Goal: Information Seeking & Learning: Learn about a topic

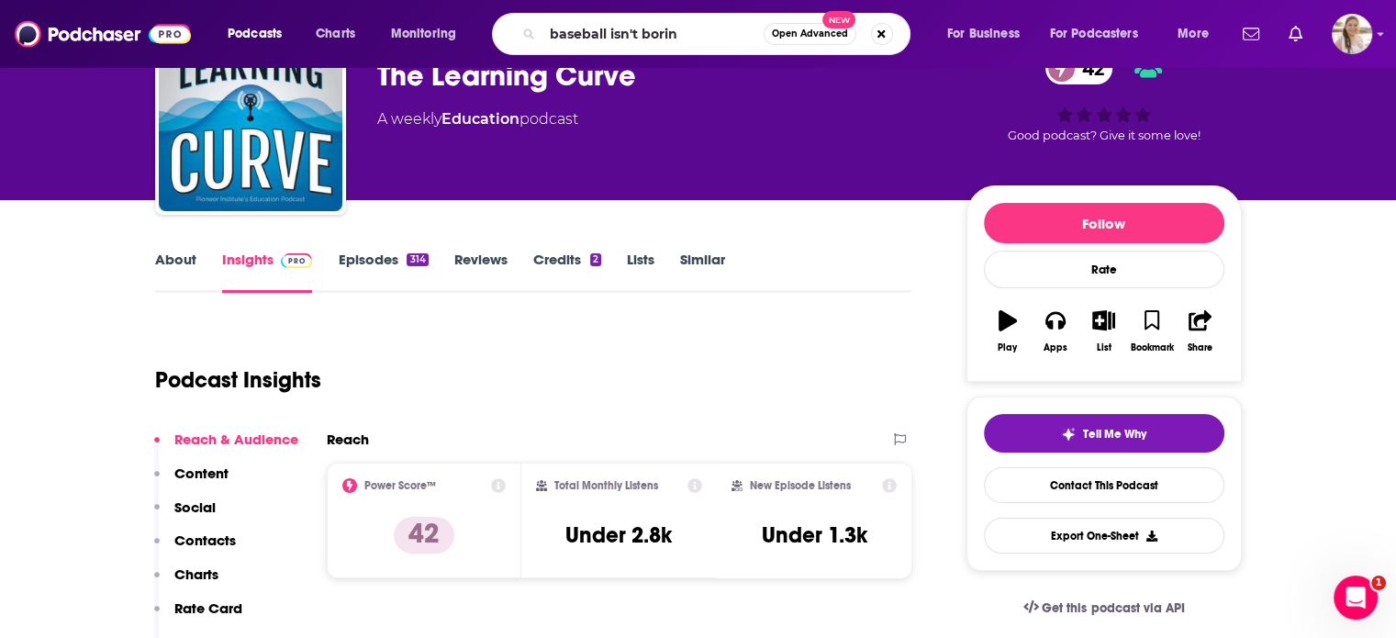
type input "baseball isn't boring"
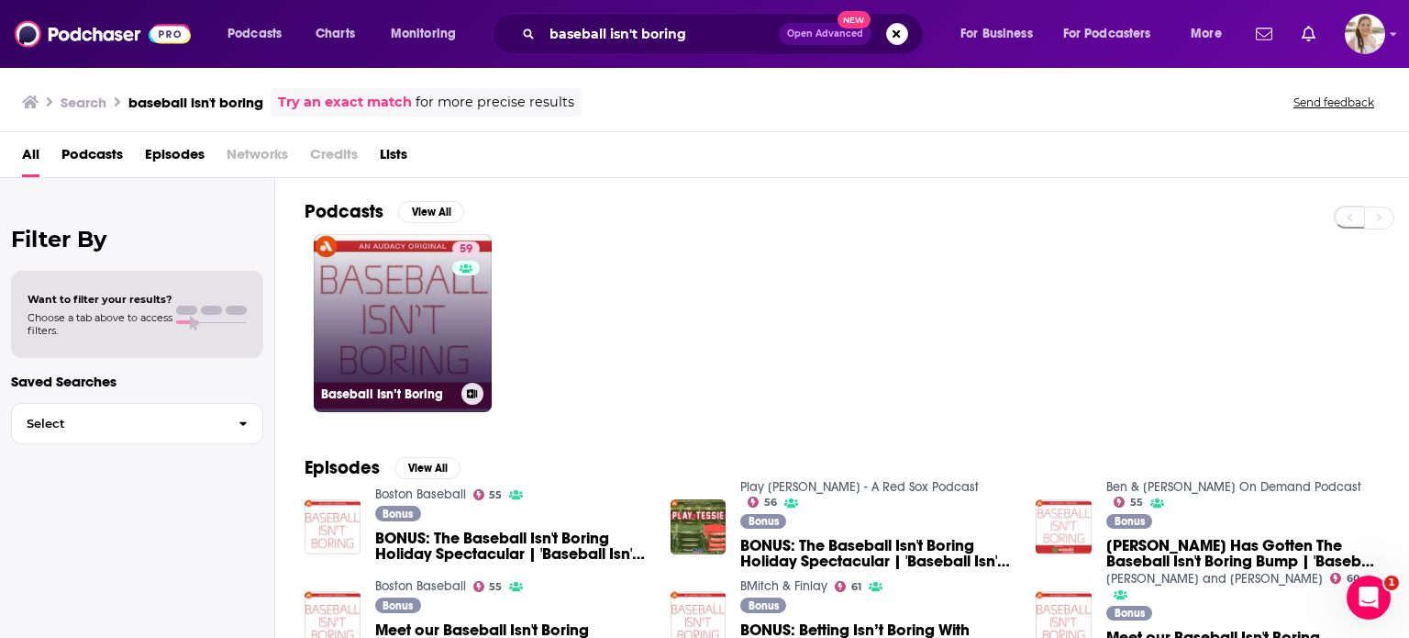
click at [418, 338] on link "59 Baseball Isn’t Boring" at bounding box center [403, 323] width 178 height 178
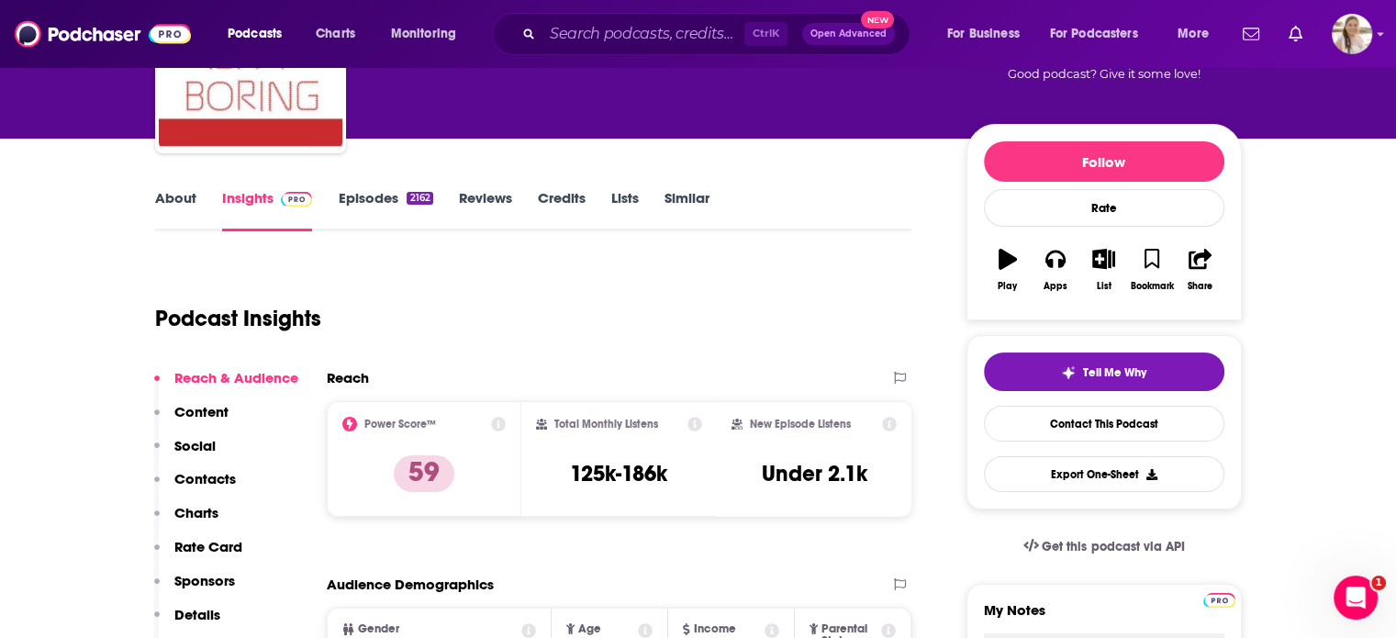
scroll to position [163, 0]
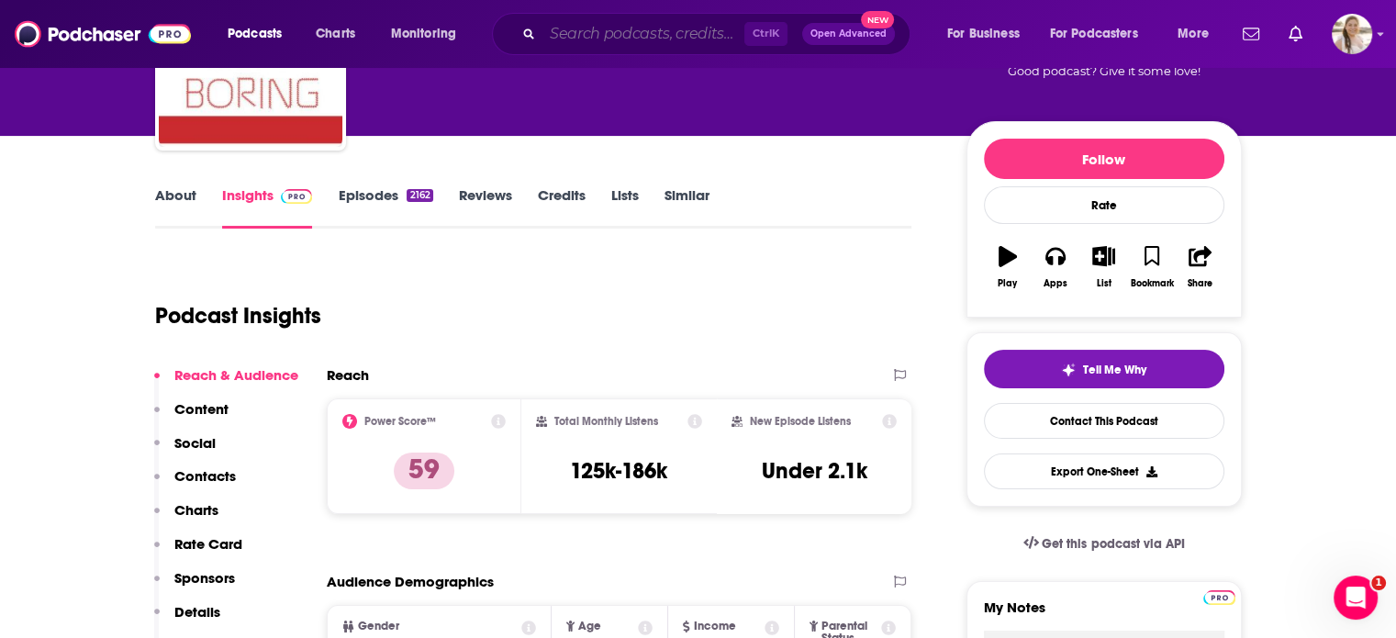
click at [664, 32] on input "Search podcasts, credits, & more..." at bounding box center [643, 33] width 202 height 29
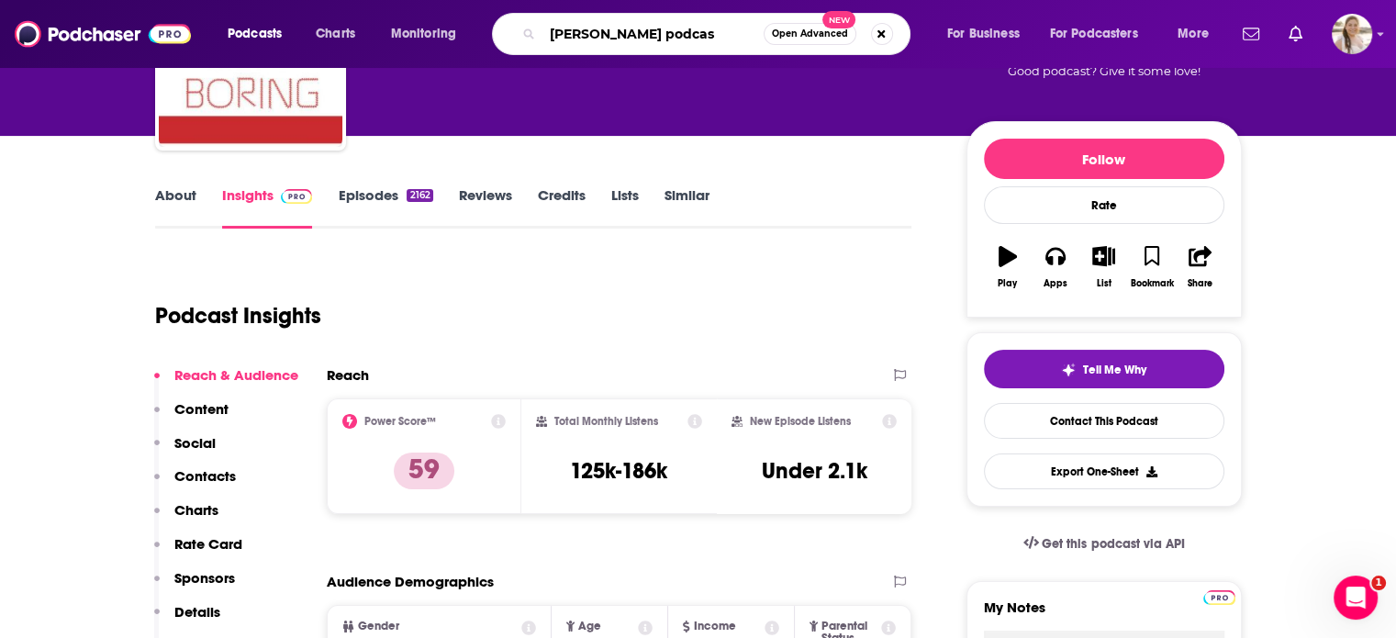
type input "[PERSON_NAME] podcast"
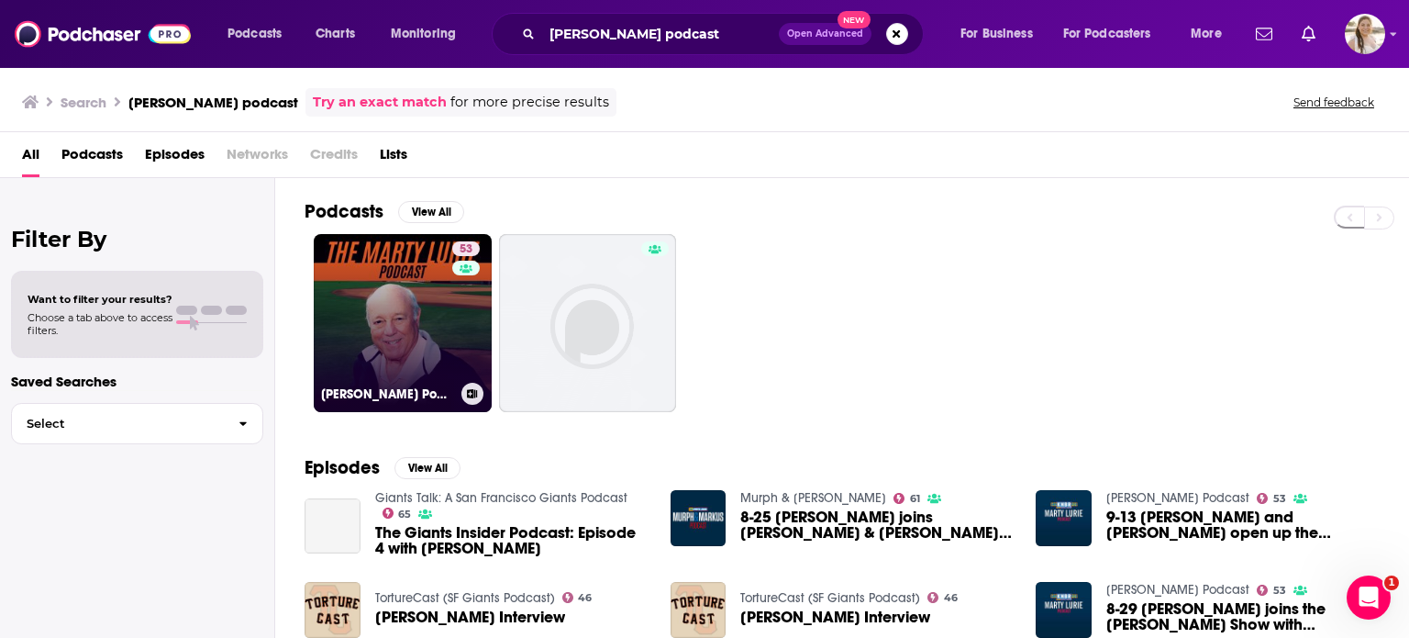
click at [398, 308] on link "53 [PERSON_NAME] Podcast" at bounding box center [403, 323] width 178 height 178
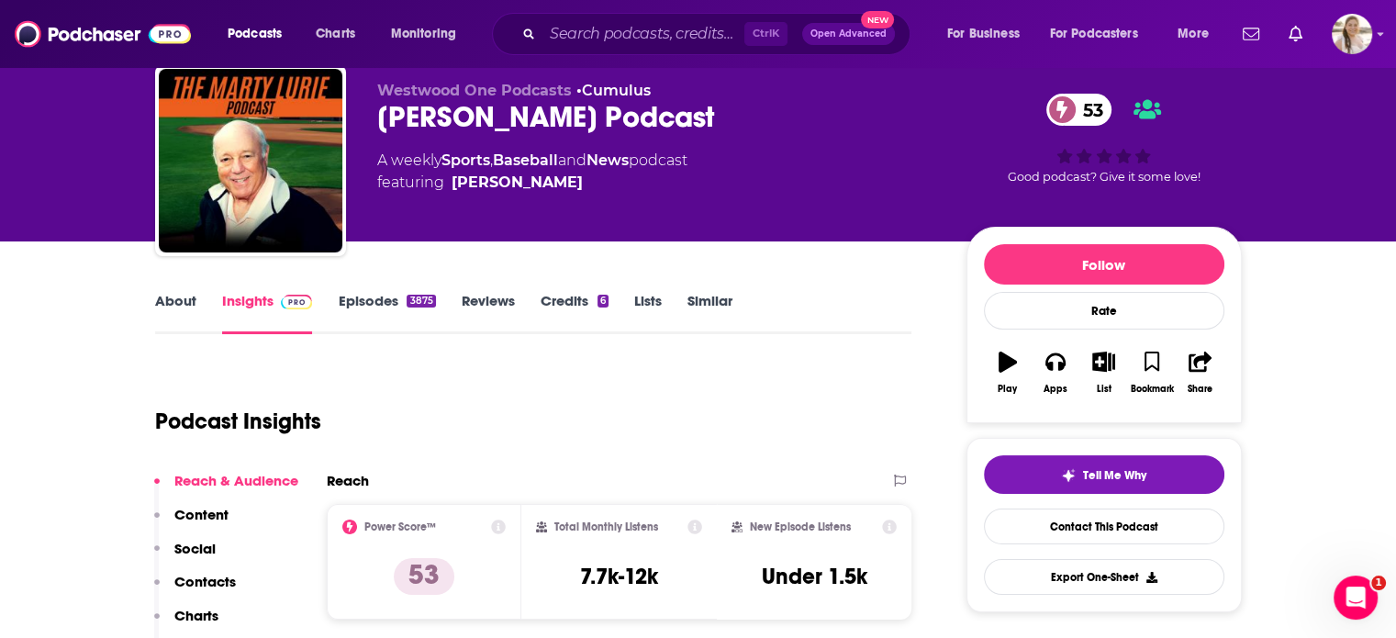
scroll to position [83, 0]
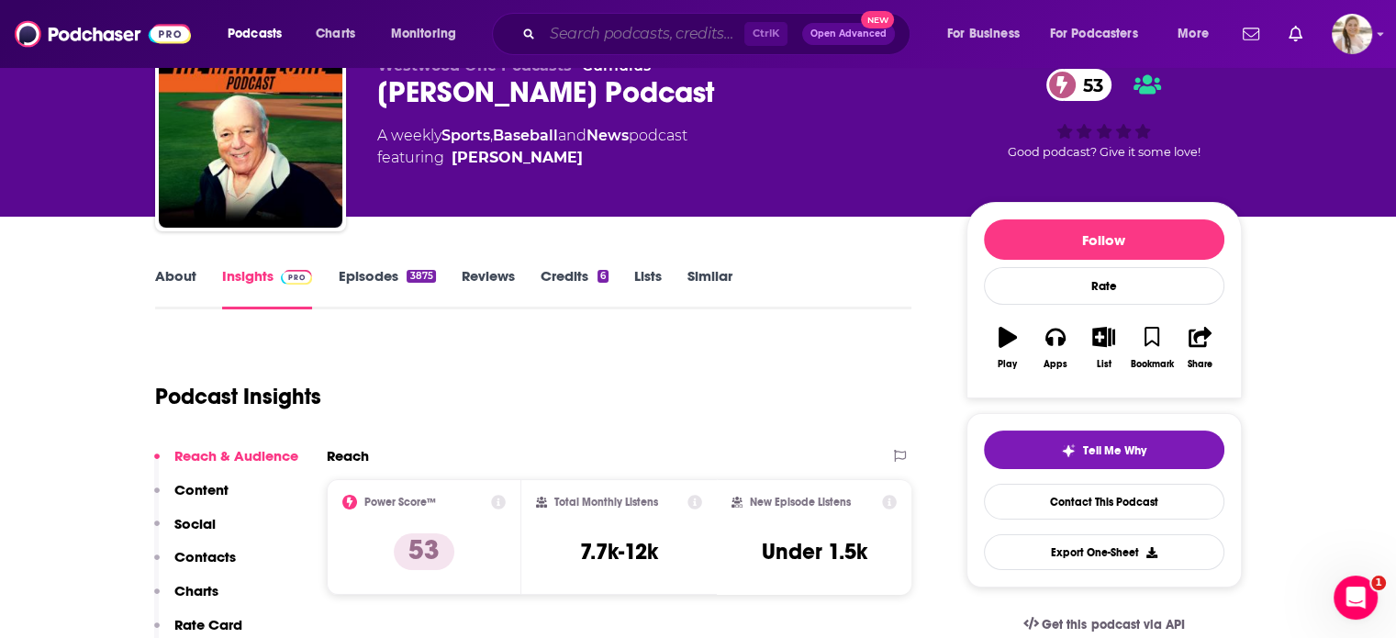
click at [632, 36] on input "Search podcasts, credits, & more..." at bounding box center [643, 33] width 202 height 29
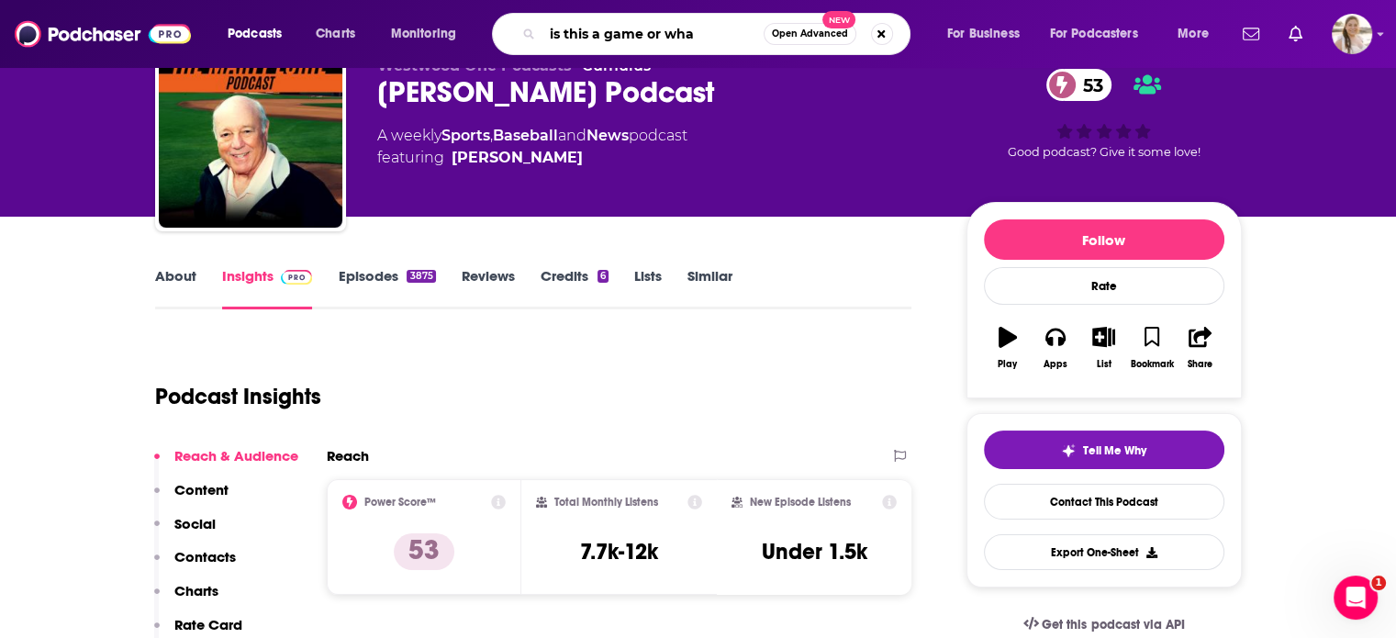
type input "is this a game or what"
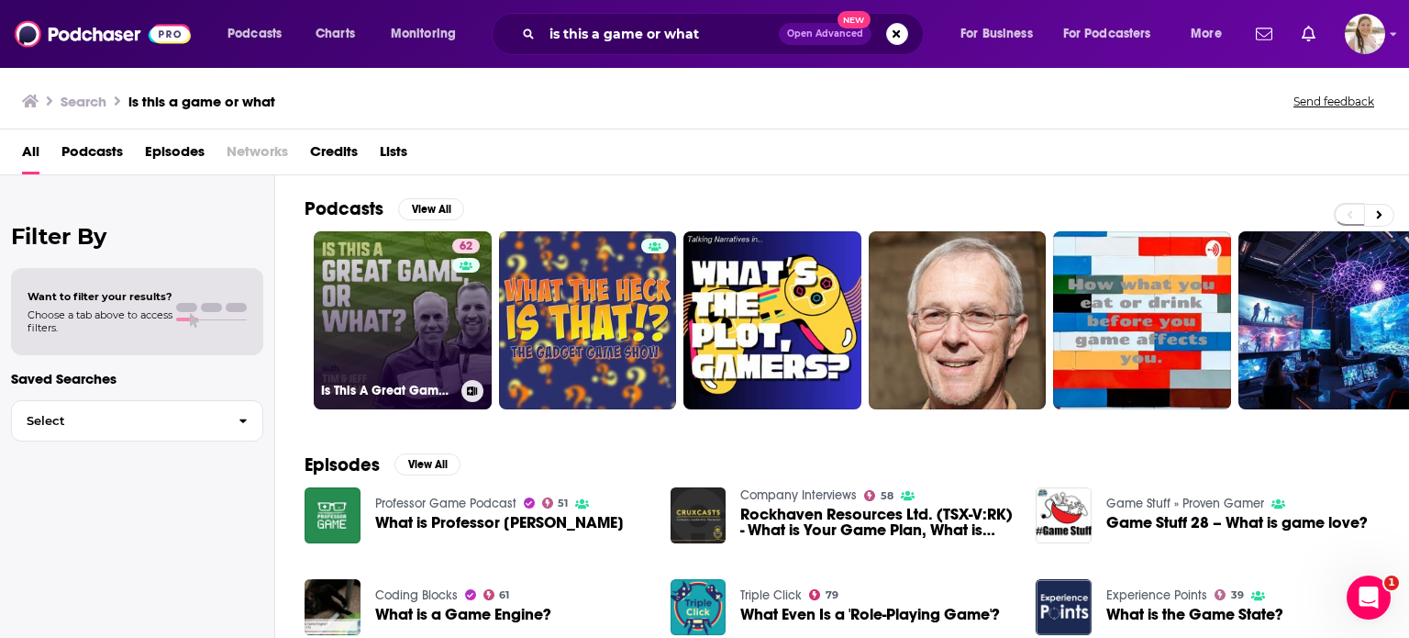
click at [427, 301] on link "62 Is This A Great Game, Or What?" at bounding box center [403, 320] width 178 height 178
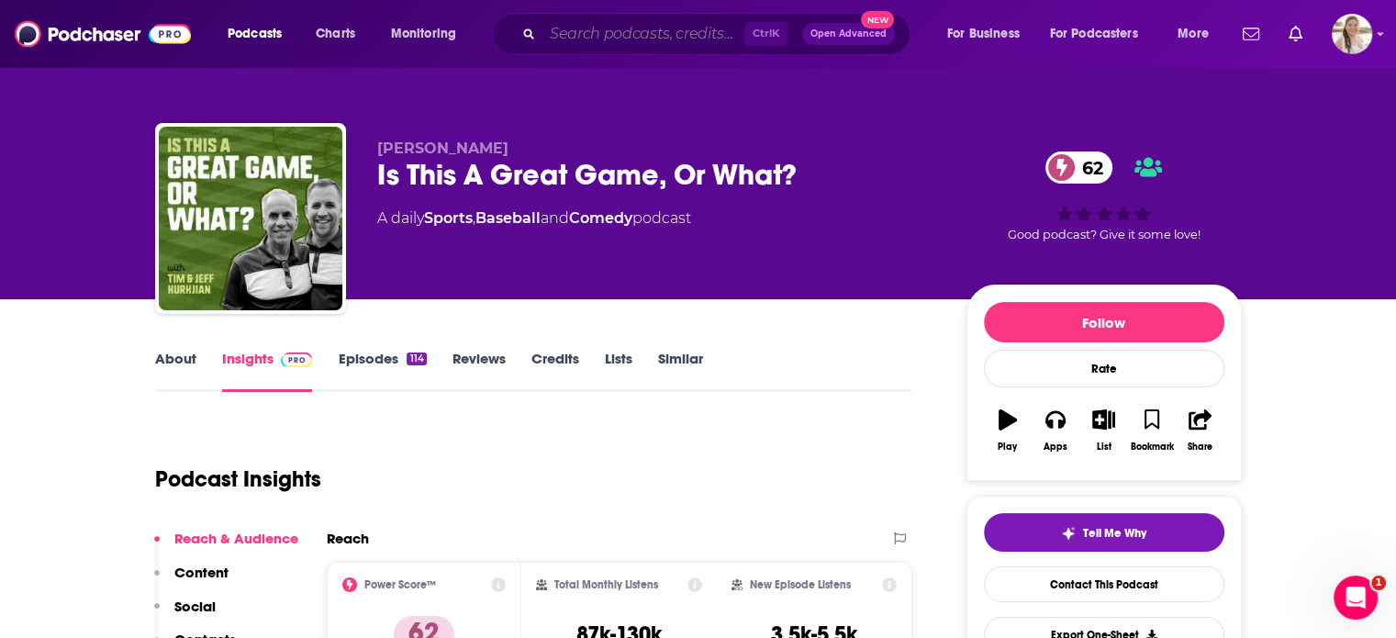
click at [651, 35] on input "Search podcasts, credits, & more..." at bounding box center [643, 33] width 202 height 29
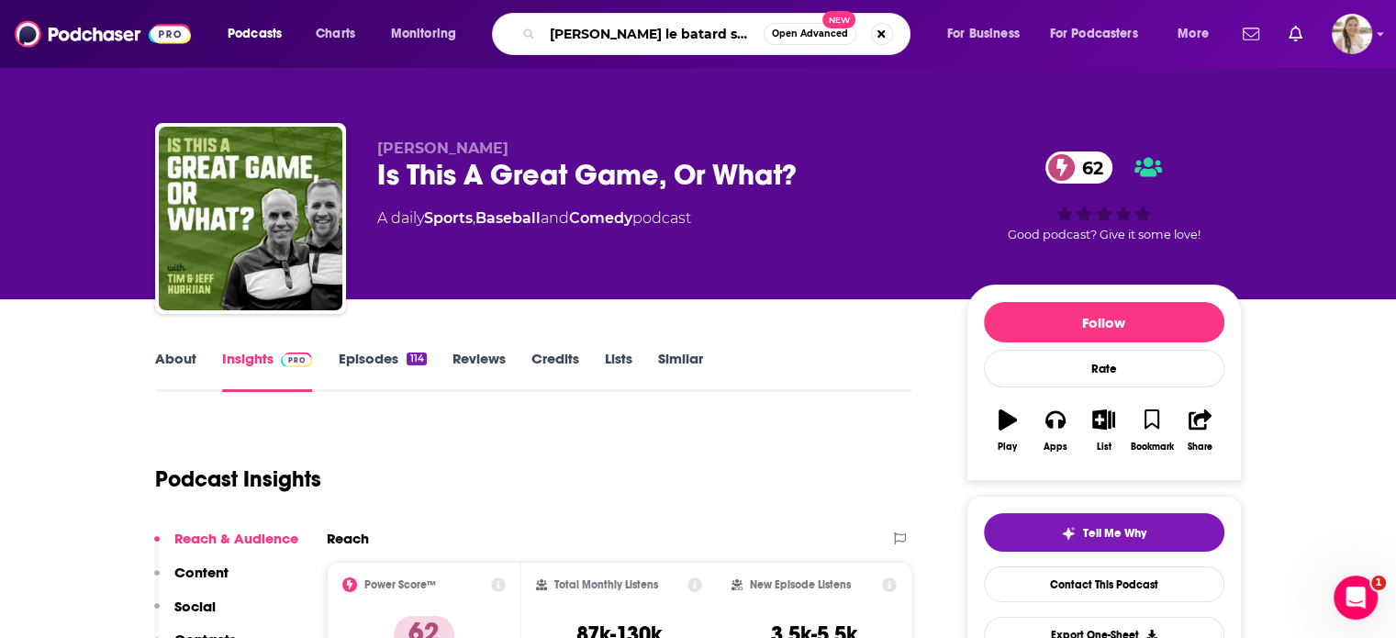
type input "[PERSON_NAME] le batard show"
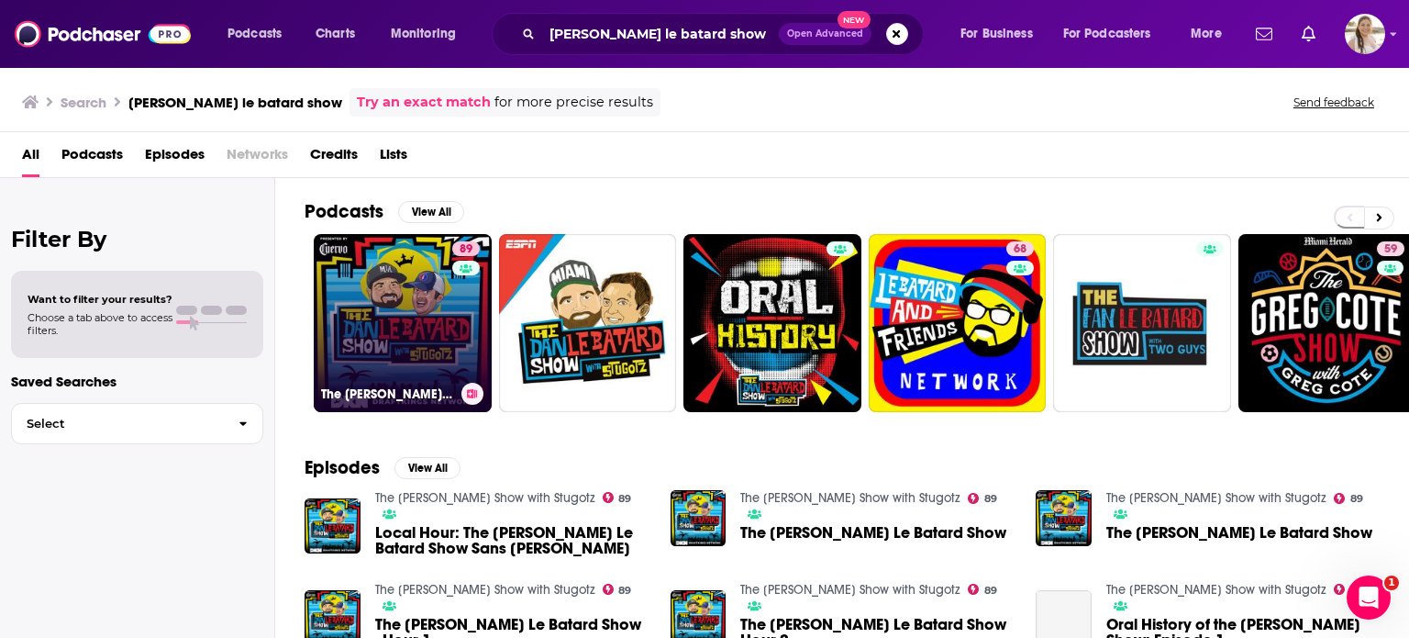
click at [420, 303] on link "89 The [PERSON_NAME] Le Batard Show with Stugotz" at bounding box center [403, 323] width 178 height 178
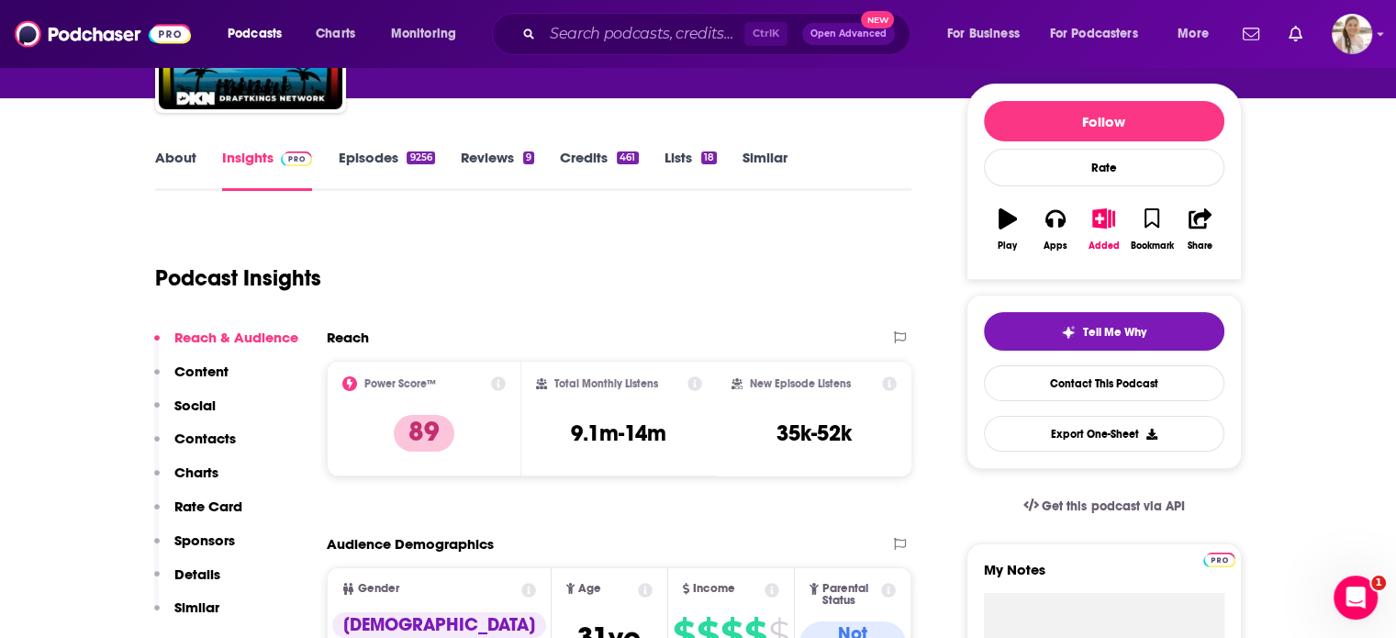
scroll to position [197, 0]
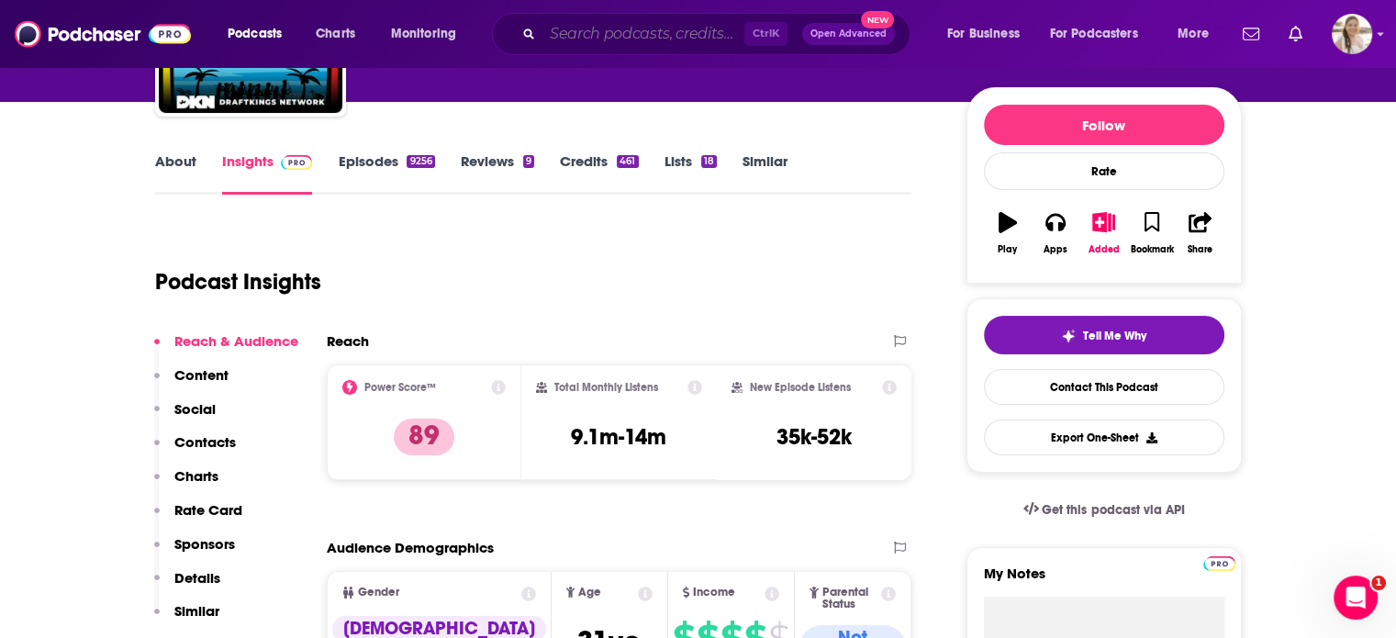
click at [703, 31] on input "Search podcasts, credits, & more..." at bounding box center [643, 33] width 202 height 29
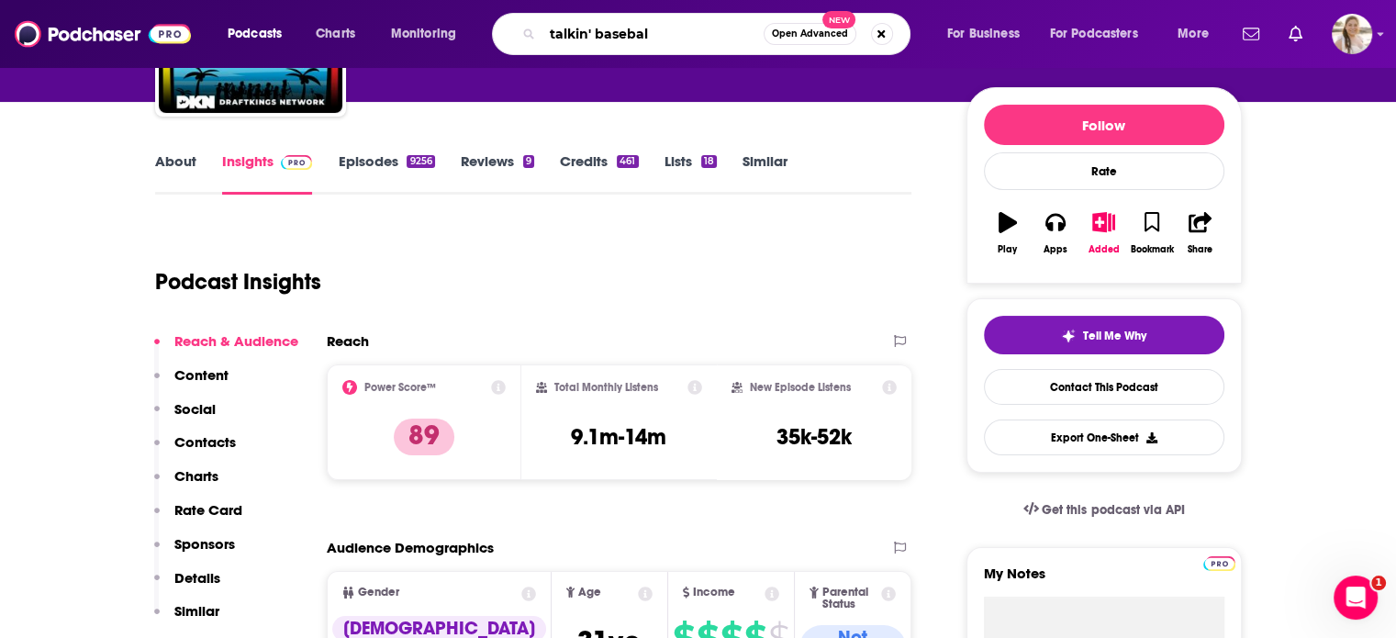
type input "talkin' baseball"
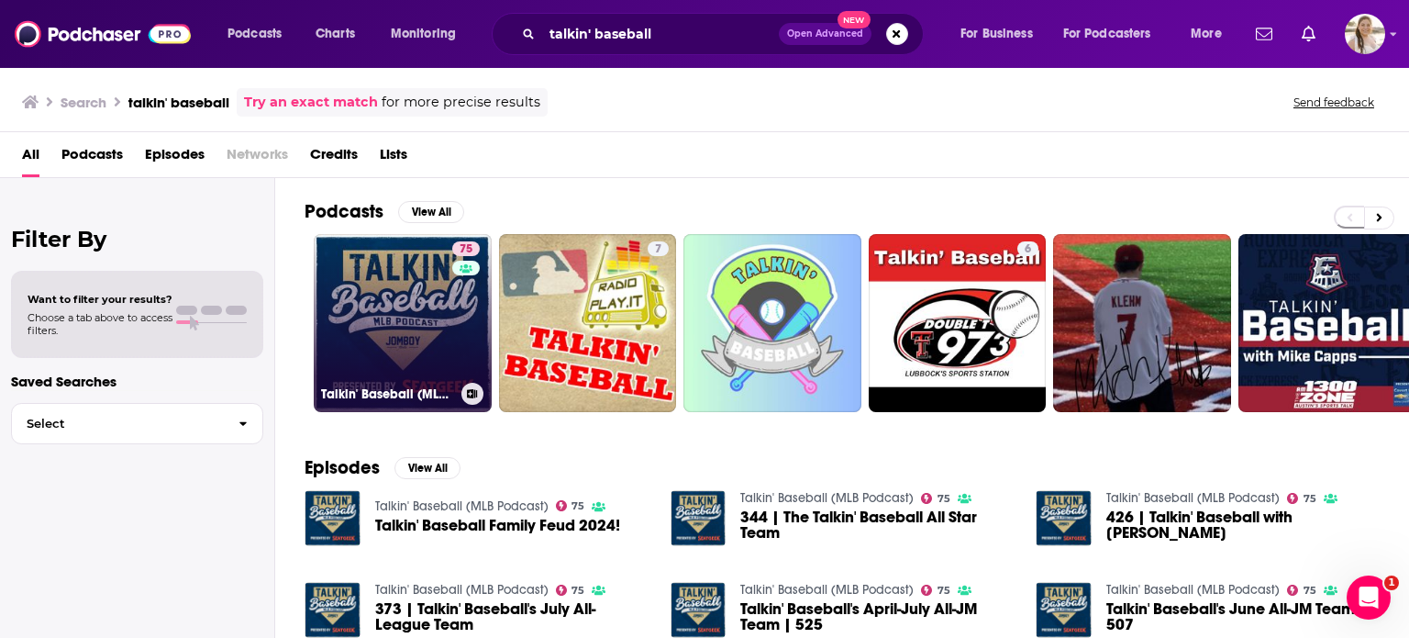
click at [411, 320] on link "75 Talkin' Baseball (MLB Podcast)" at bounding box center [403, 323] width 178 height 178
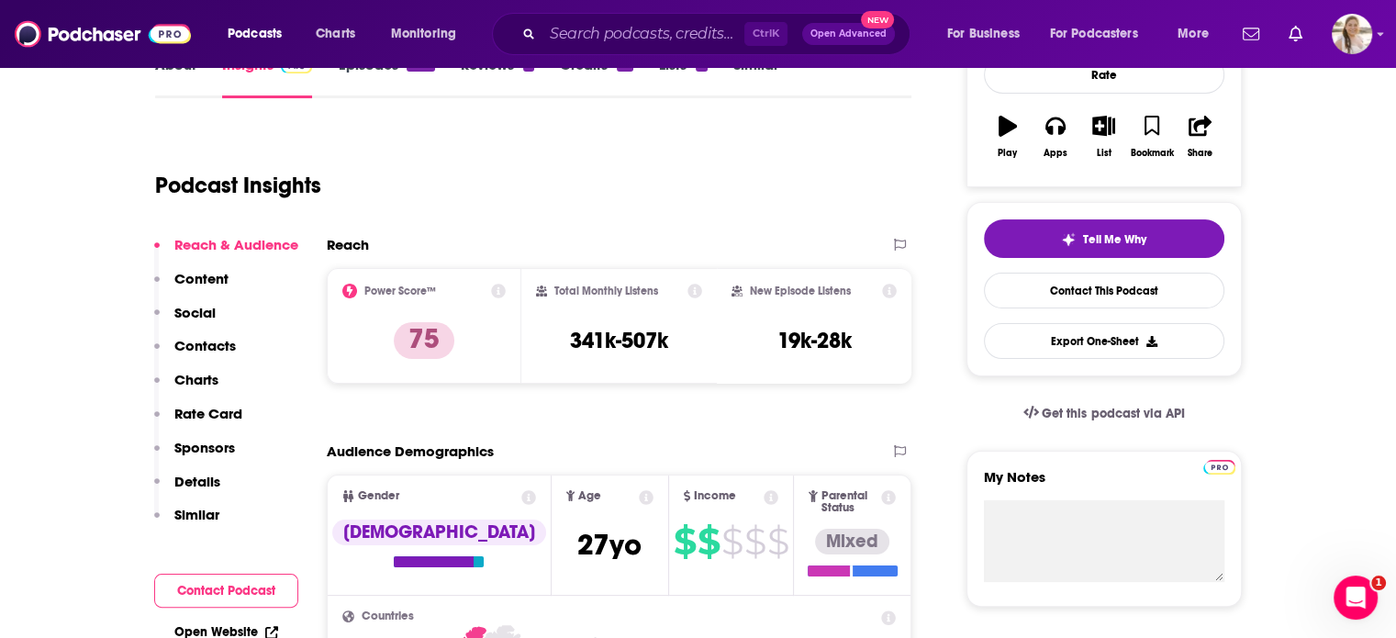
scroll to position [294, 0]
